Goal: Task Accomplishment & Management: Manage account settings

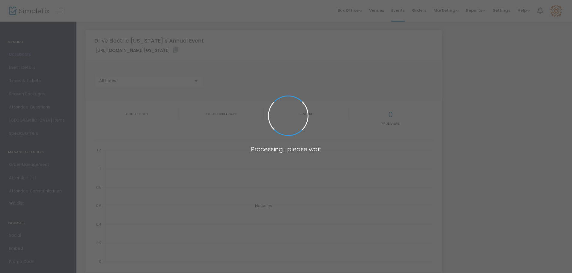
type input "[URL][DOMAIN_NAME][US_STATE]"
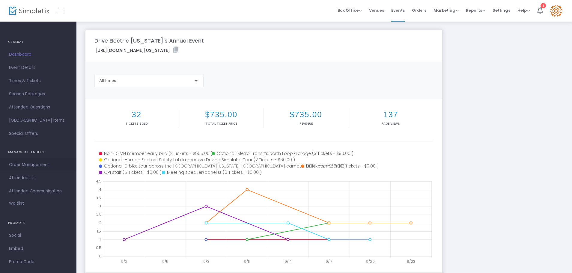
click at [35, 167] on span "Order Management" at bounding box center [38, 165] width 59 height 8
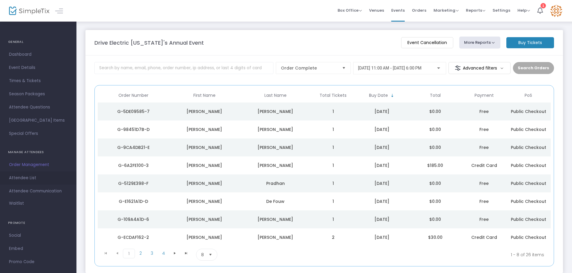
click at [25, 179] on span "Attendee List" at bounding box center [38, 178] width 59 height 8
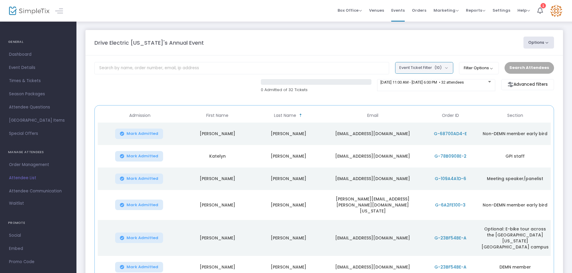
click at [450, 68] on button "Event Ticket Filter (10)" at bounding box center [424, 67] width 58 height 11
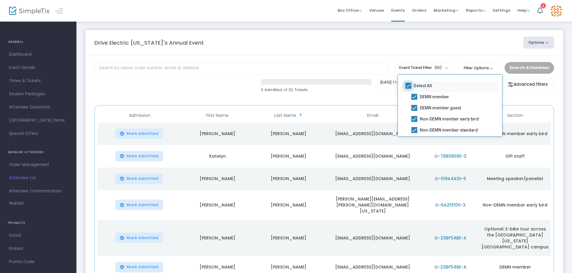
click at [409, 86] on span at bounding box center [409, 86] width 6 height 6
click at [409, 89] on input "Select All" at bounding box center [408, 89] width 0 height 0
checkbox input "false"
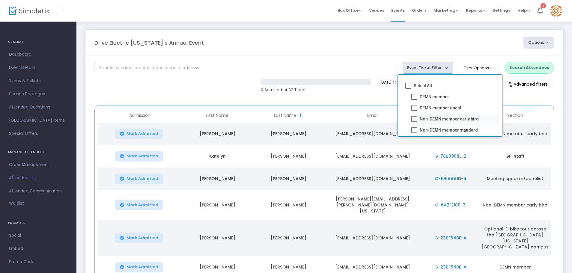
click at [414, 120] on span at bounding box center [415, 119] width 6 height 6
click at [414, 122] on input "Non-DEMN member early bird" at bounding box center [414, 122] width 0 height 0
checkbox input "true"
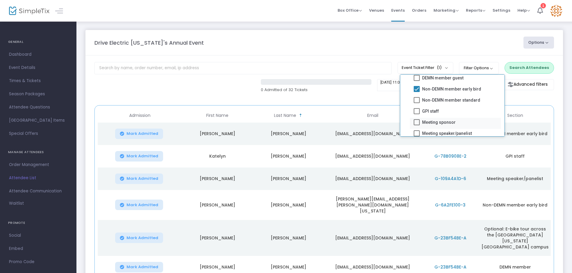
scroll to position [60, 0]
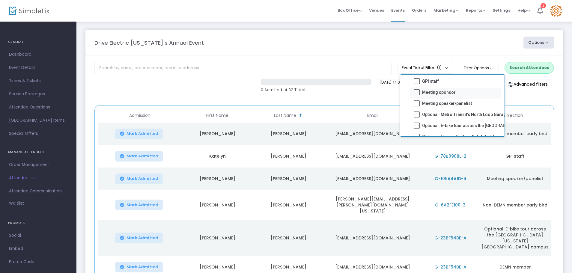
click at [416, 93] on span at bounding box center [417, 92] width 6 height 6
click at [417, 95] on input "Meeting sponsor" at bounding box center [417, 95] width 0 height 0
checkbox input "true"
click at [417, 105] on span at bounding box center [417, 104] width 6 height 6
click at [417, 107] on input "Meeting speaker/panelist" at bounding box center [417, 107] width 0 height 0
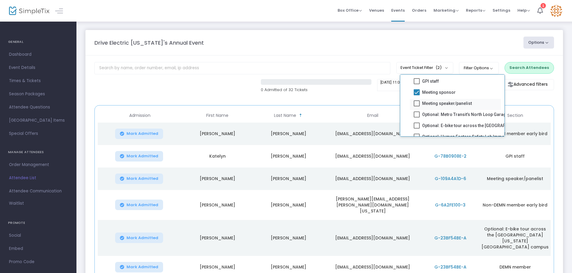
checkbox input "true"
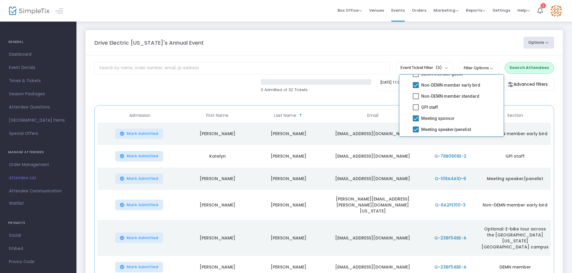
scroll to position [0, 0]
click at [536, 95] on div "0 Admitted of 32 Tickets [DATE] 11:00 AM - [DATE] 6:00 PM • 32 attendees Advanc…" at bounding box center [325, 89] width 466 height 20
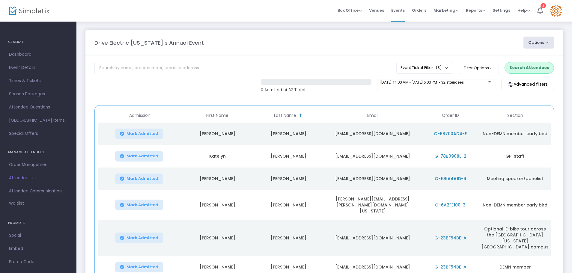
click at [534, 68] on button "Search Attendees" at bounding box center [530, 67] width 50 height 11
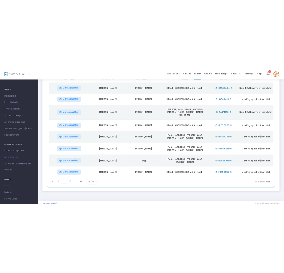
scroll to position [65, 0]
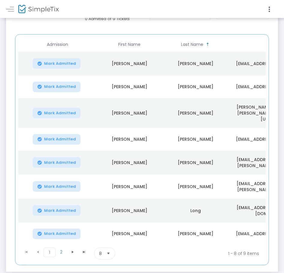
drag, startPoint x: 140, startPoint y: 236, endPoint x: 154, endPoint y: 238, distance: 13.6
click at [161, 245] on kendo-pager "1 2 1 2 1 - 8 of 9 items 8 items per page" at bounding box center [141, 253] width 247 height 17
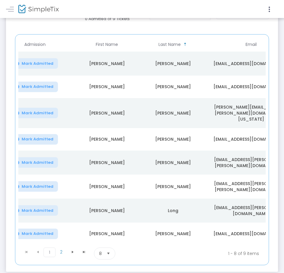
scroll to position [0, 34]
